Goal: Task Accomplishment & Management: Manage account settings

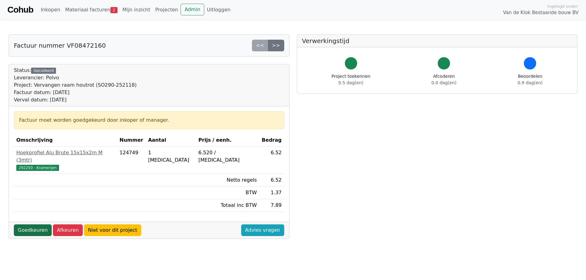
click at [32, 225] on link "Goedkeuren" at bounding box center [33, 231] width 38 height 12
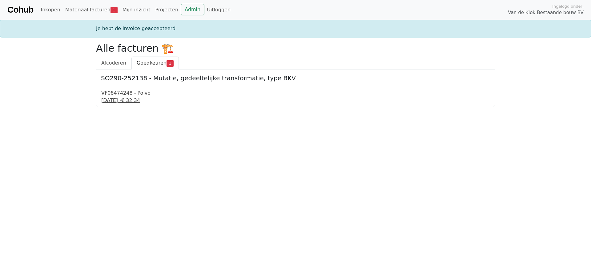
click at [123, 94] on div "VF08474248 - Polvo" at bounding box center [295, 93] width 388 height 7
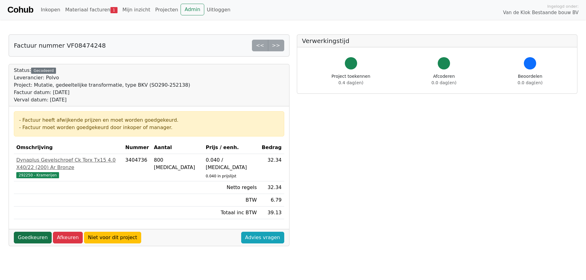
click at [38, 232] on link "Goedkeuren" at bounding box center [33, 238] width 38 height 12
